Goal: Task Accomplishment & Management: Complete application form

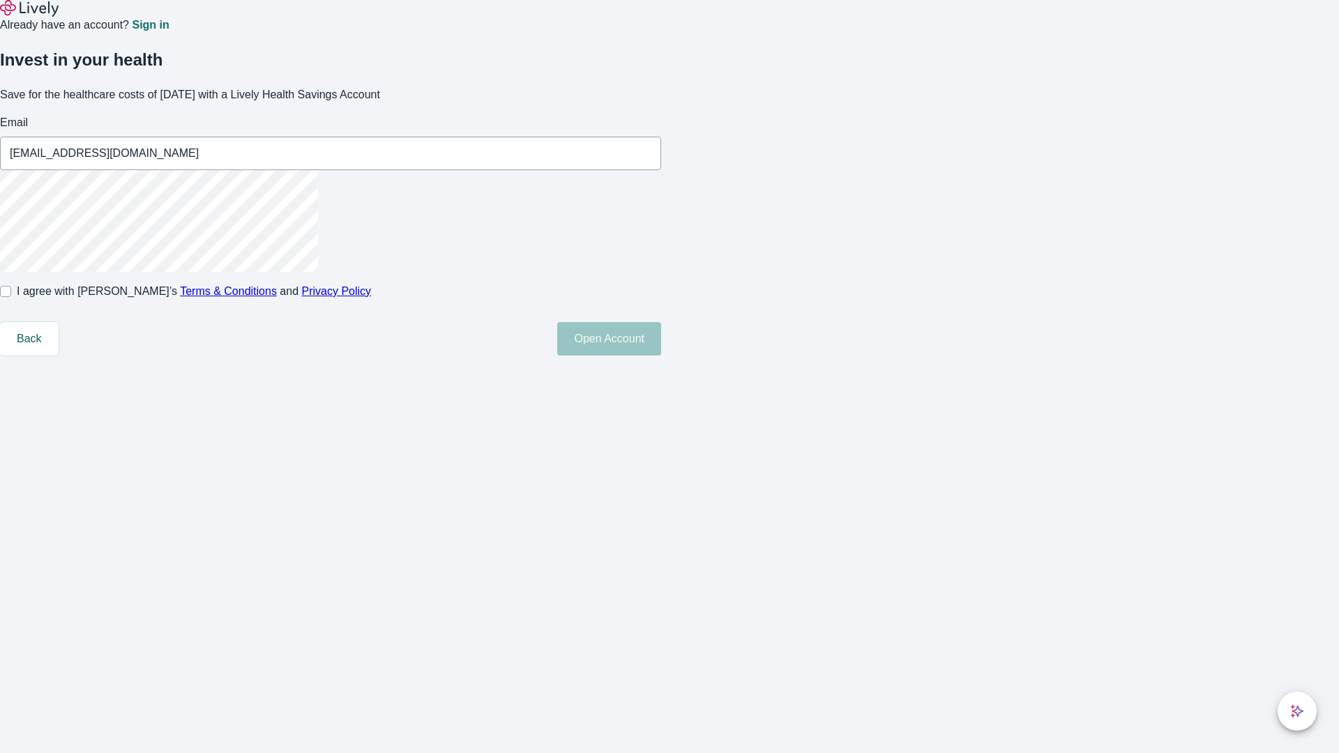
click at [11, 297] on input "I agree with Lively’s Terms & Conditions and Privacy Policy" at bounding box center [5, 291] width 11 height 11
checkbox input "true"
click at [661, 356] on button "Open Account" at bounding box center [609, 338] width 104 height 33
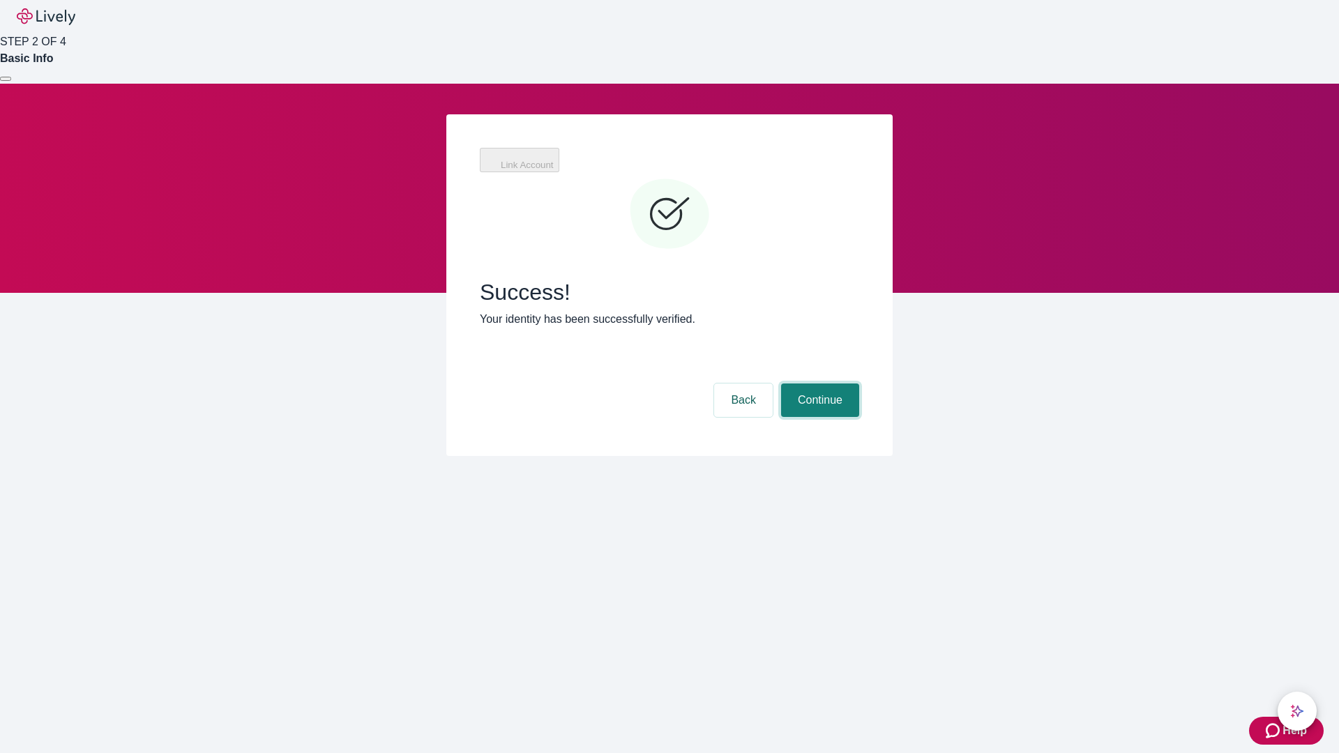
click at [818, 384] on button "Continue" at bounding box center [820, 400] width 78 height 33
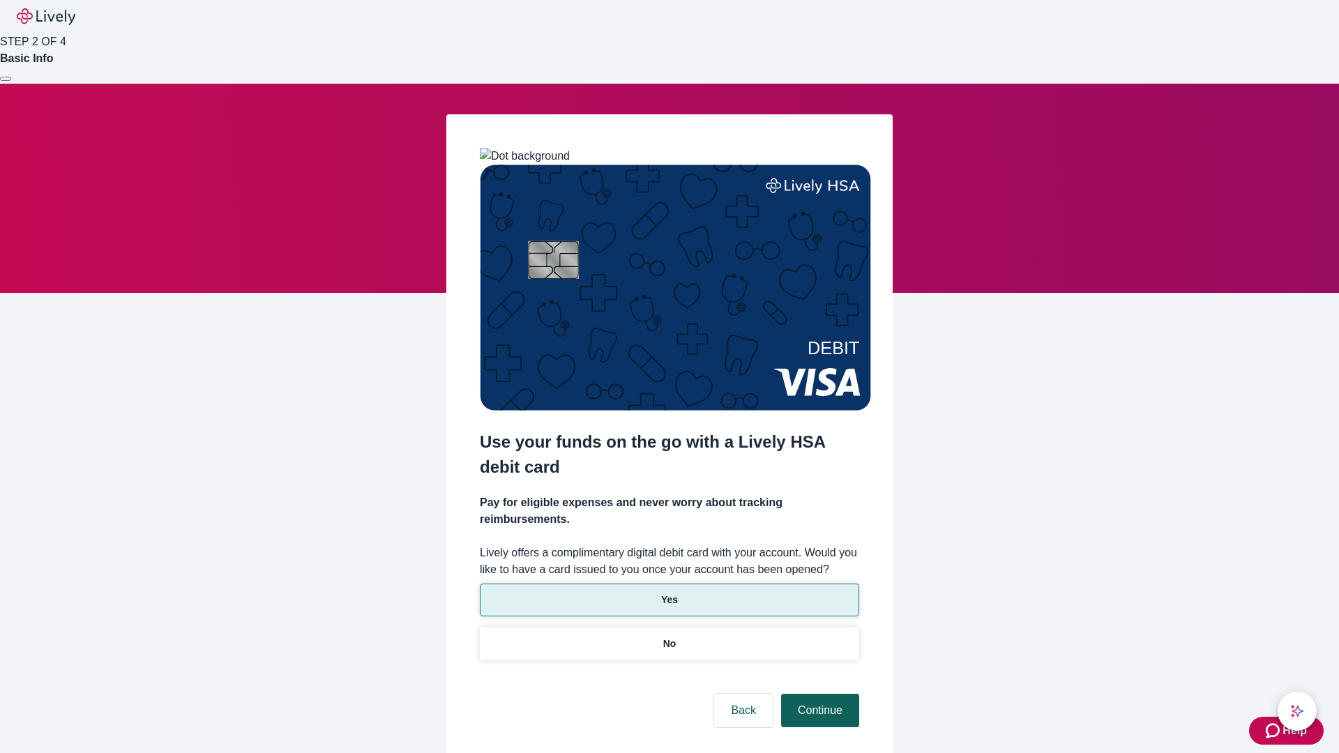
click at [669, 593] on p "Yes" at bounding box center [669, 600] width 17 height 15
click at [818, 694] on button "Continue" at bounding box center [820, 710] width 78 height 33
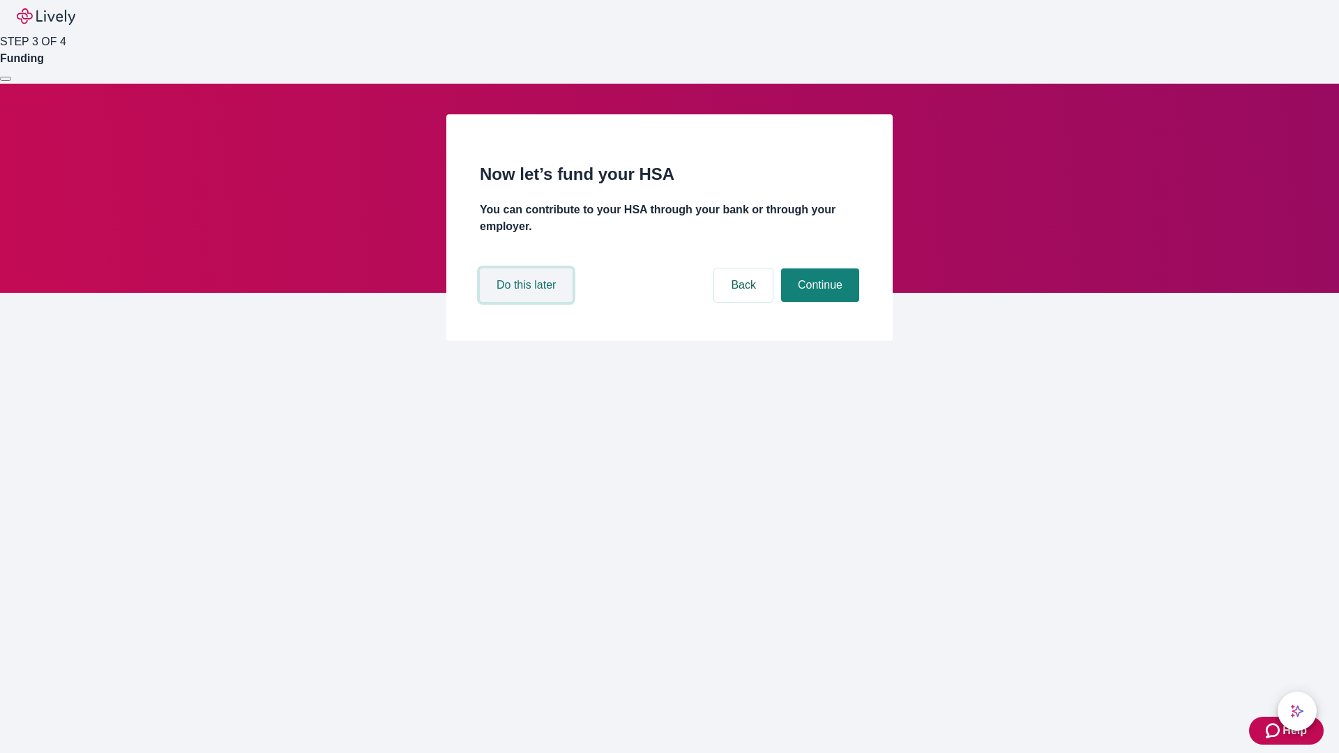
click at [528, 302] on button "Do this later" at bounding box center [526, 285] width 93 height 33
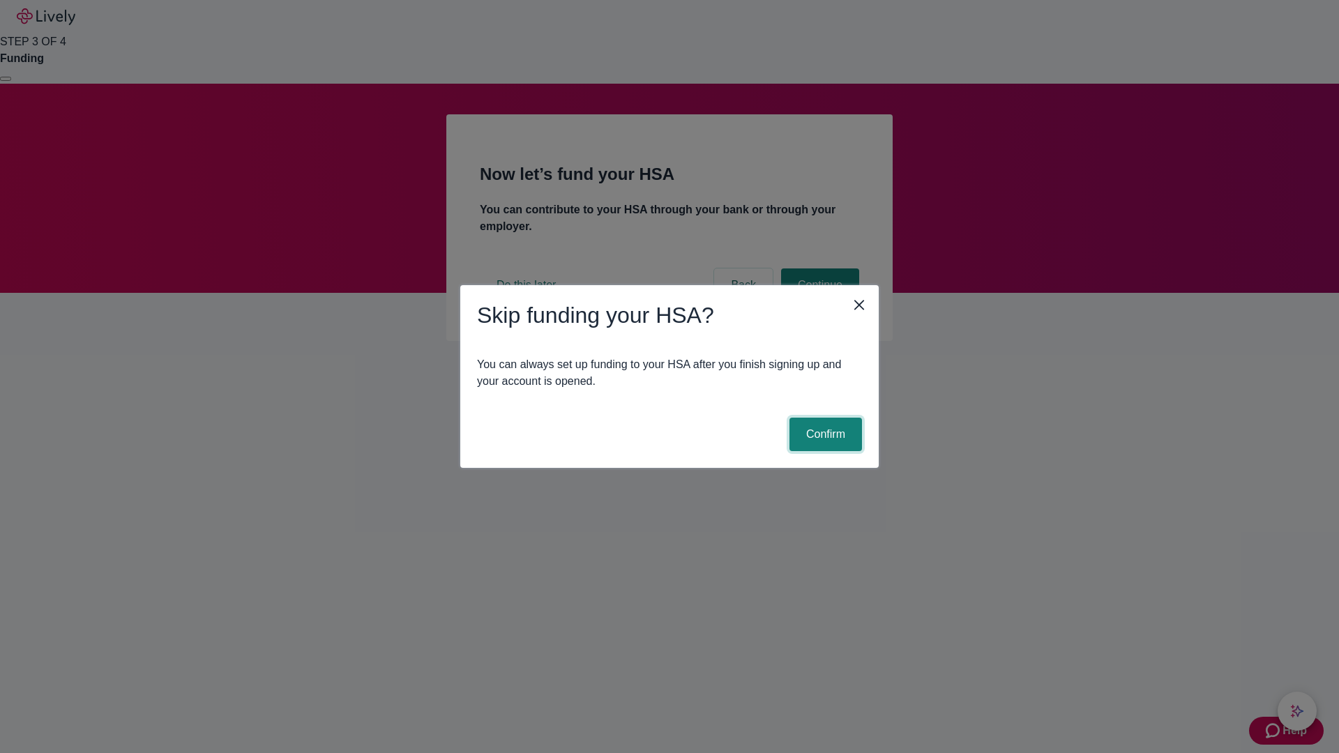
click at [824, 434] on button "Confirm" at bounding box center [825, 434] width 73 height 33
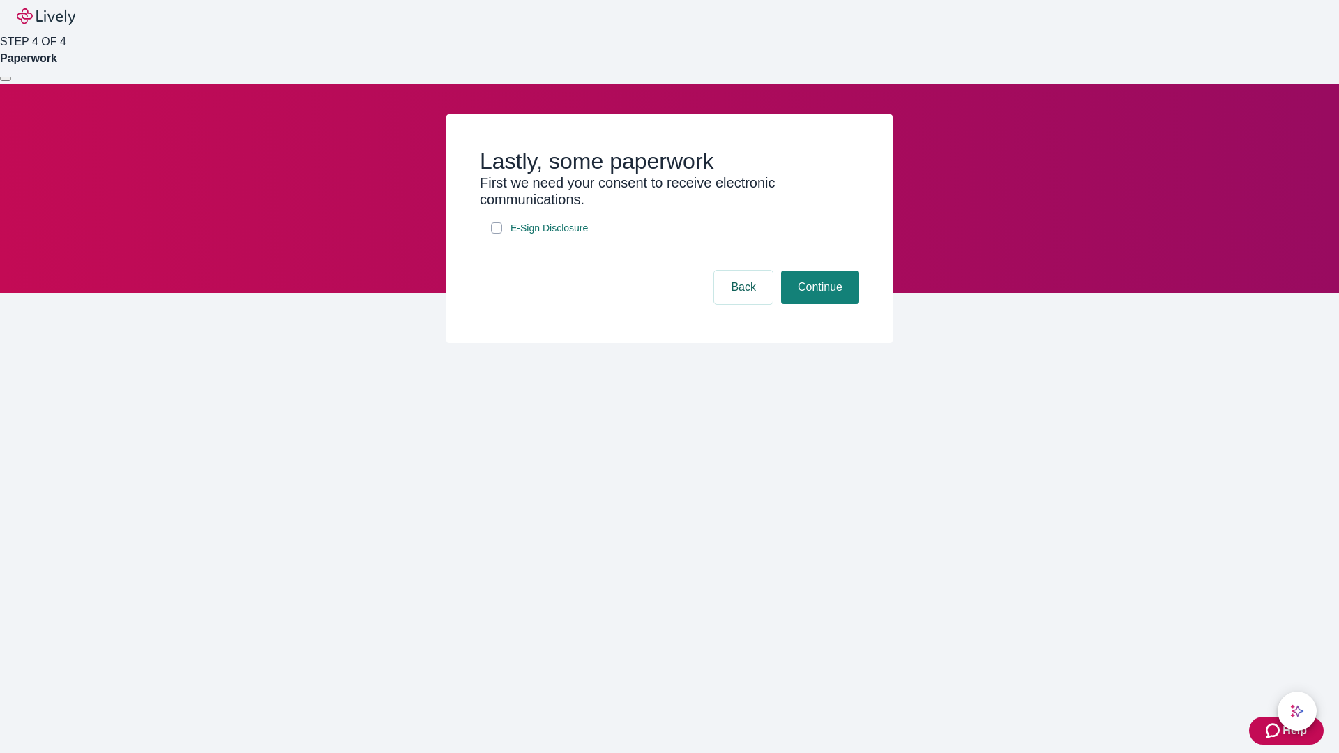
click at [497, 234] on input "E-Sign Disclosure" at bounding box center [496, 227] width 11 height 11
checkbox input "true"
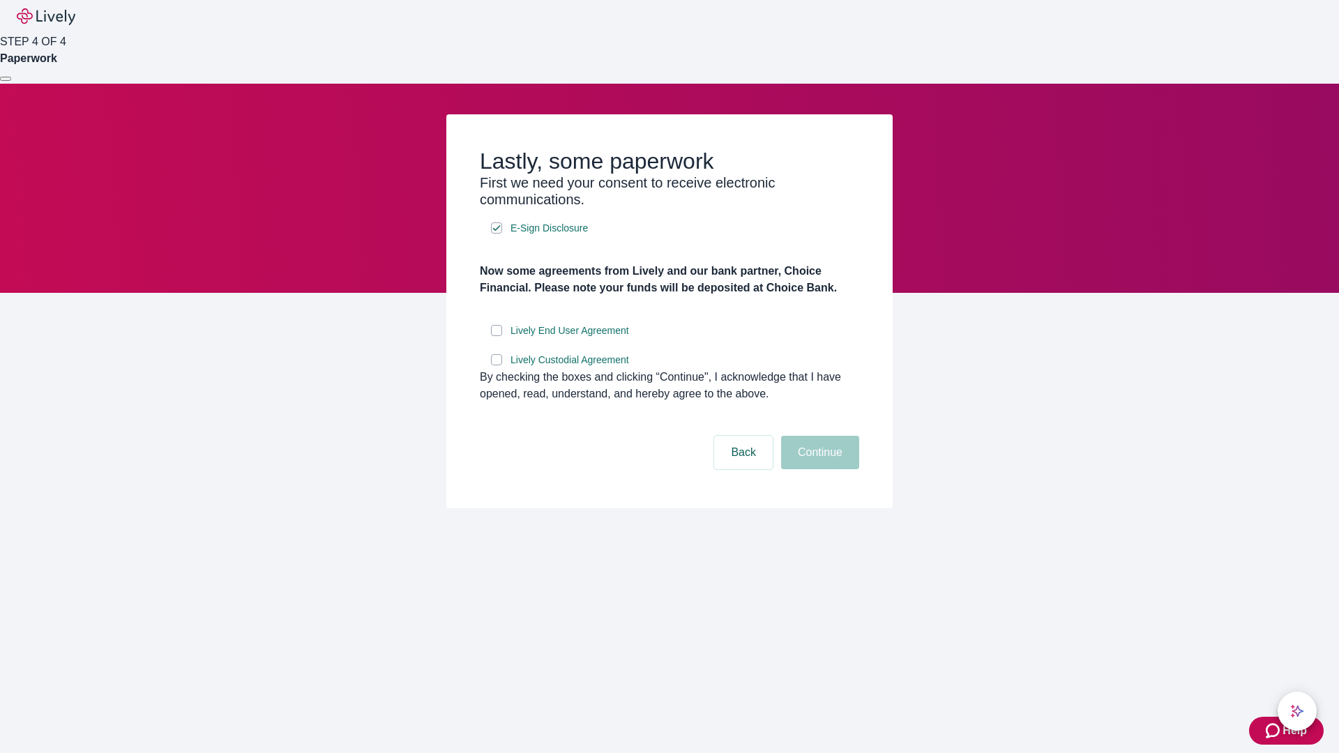
click at [497, 336] on input "Lively End User Agreement" at bounding box center [496, 330] width 11 height 11
checkbox input "true"
click at [497, 365] on input "Lively Custodial Agreement" at bounding box center [496, 359] width 11 height 11
checkbox input "true"
click at [818, 469] on button "Continue" at bounding box center [820, 452] width 78 height 33
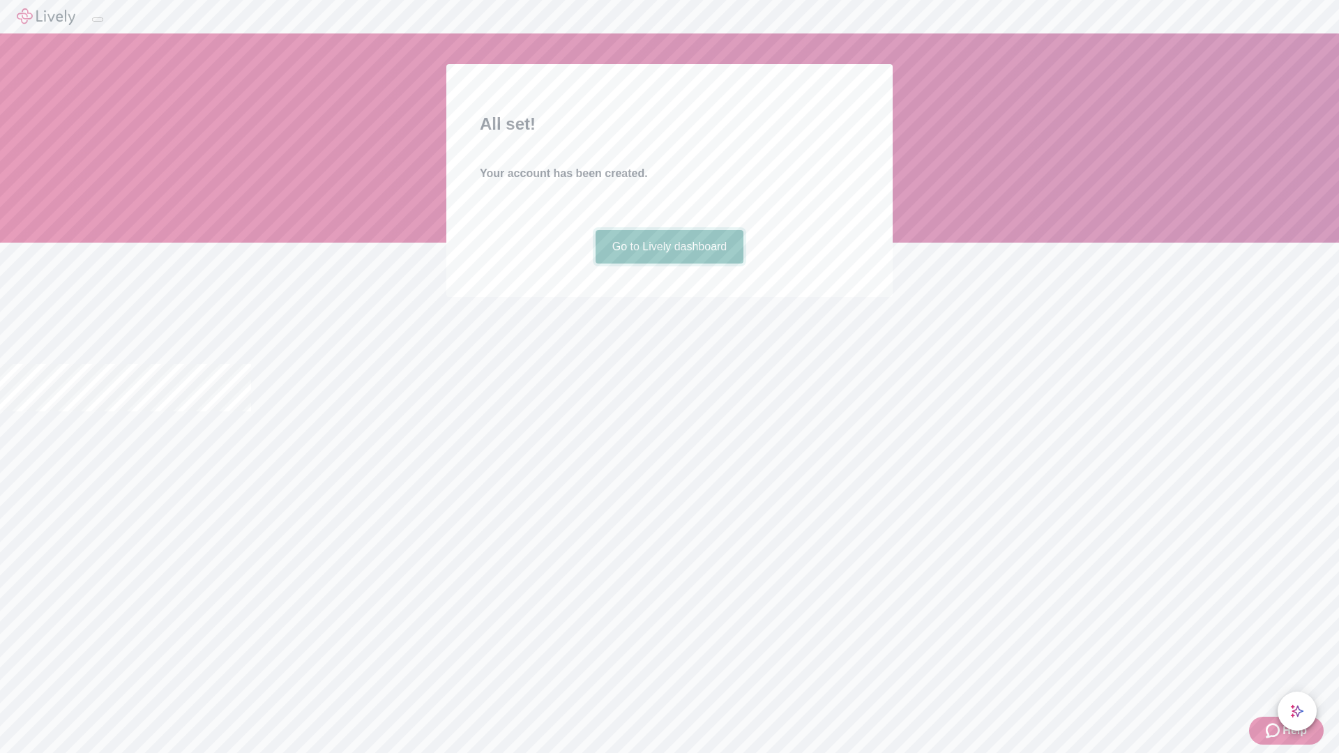
click at [669, 264] on link "Go to Lively dashboard" at bounding box center [670, 246] width 149 height 33
